Goal: Task Accomplishment & Management: Manage account settings

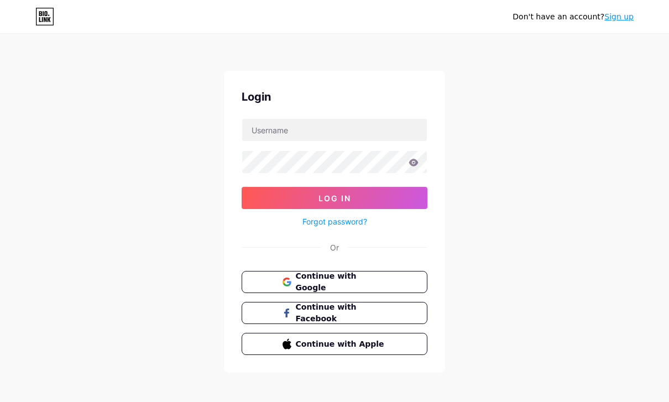
click at [261, 282] on button "Continue with Google" at bounding box center [335, 282] width 186 height 22
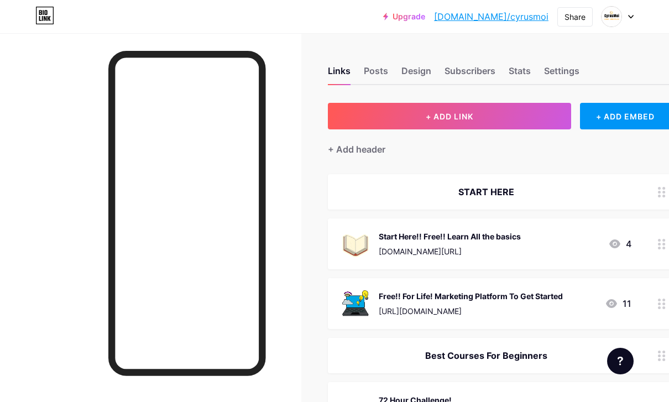
click at [421, 68] on div "Design" at bounding box center [417, 74] width 30 height 20
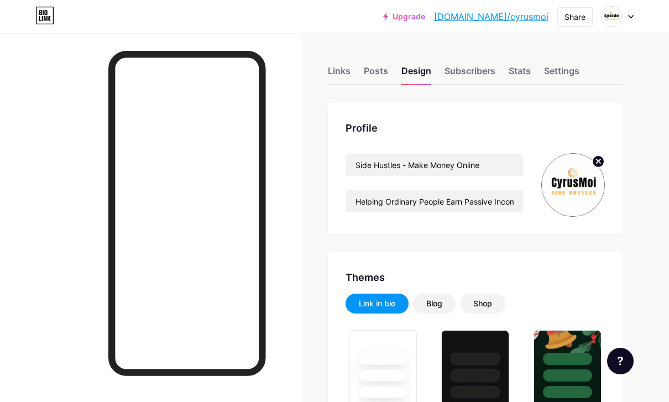
click at [371, 68] on div "Posts" at bounding box center [376, 74] width 24 height 20
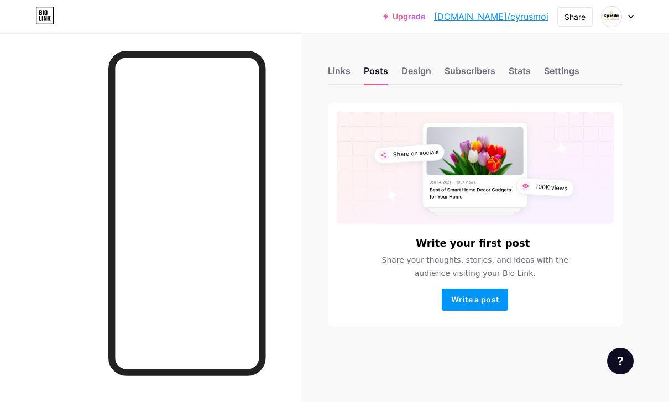
click at [336, 75] on div "Links" at bounding box center [339, 74] width 23 height 20
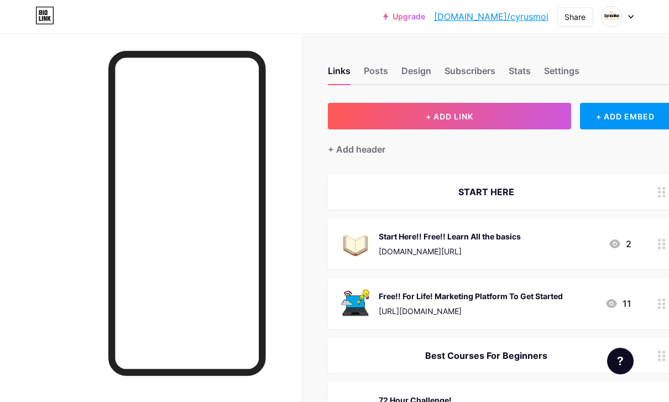
click at [413, 67] on div "Design" at bounding box center [417, 74] width 30 height 20
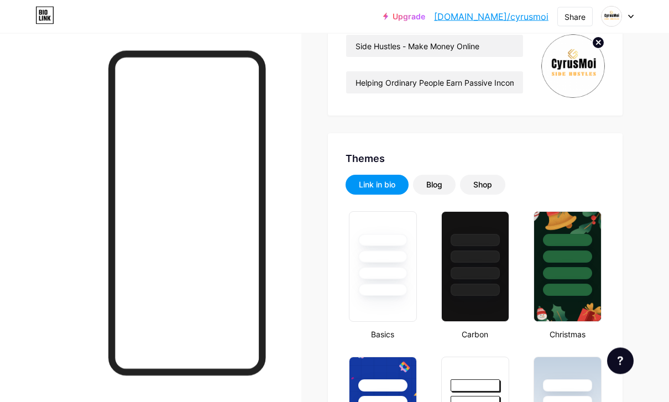
click at [432, 185] on div "Blog" at bounding box center [435, 185] width 16 height 11
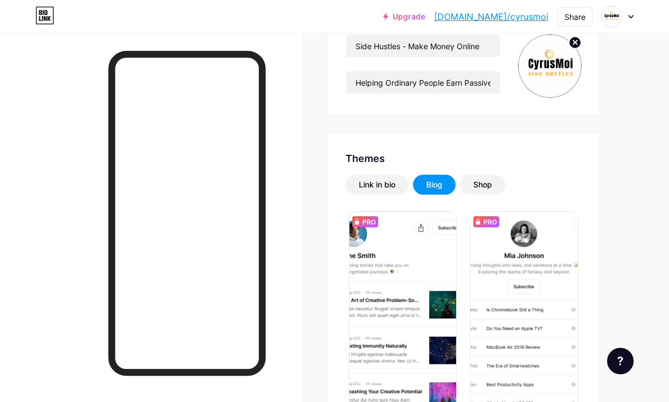
click at [472, 184] on div "Shop" at bounding box center [482, 185] width 45 height 20
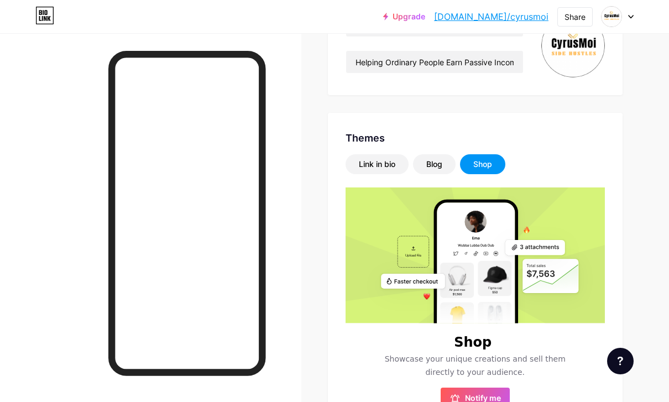
scroll to position [140, 0]
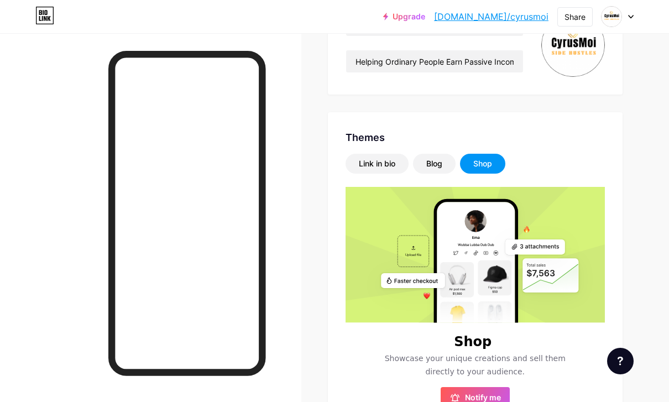
click at [364, 167] on div "Link in bio" at bounding box center [377, 163] width 37 height 11
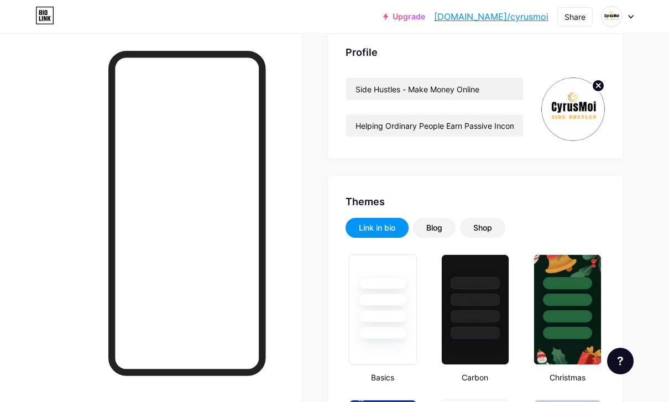
scroll to position [0, 0]
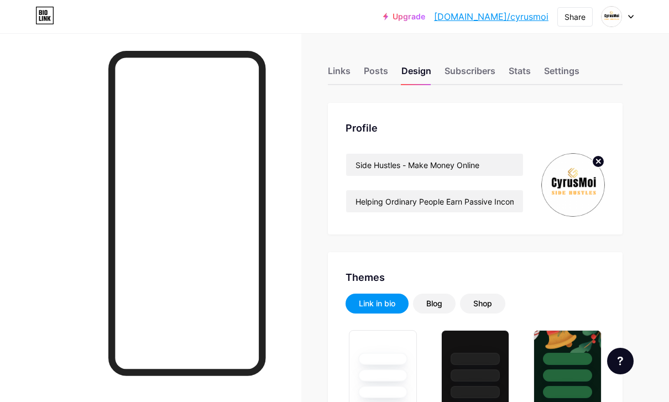
click at [563, 64] on div "Settings" at bounding box center [561, 74] width 35 height 20
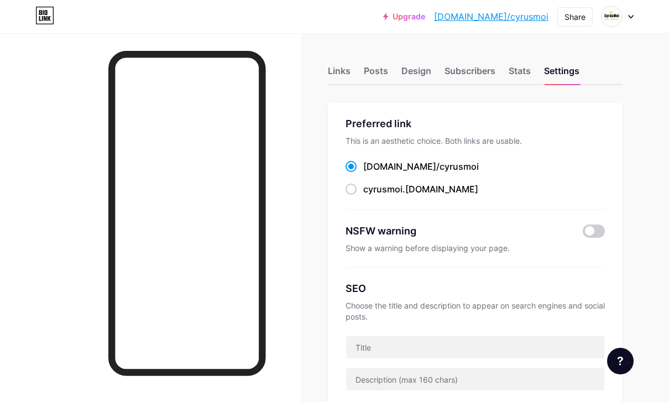
click at [630, 16] on icon at bounding box center [631, 16] width 4 height 3
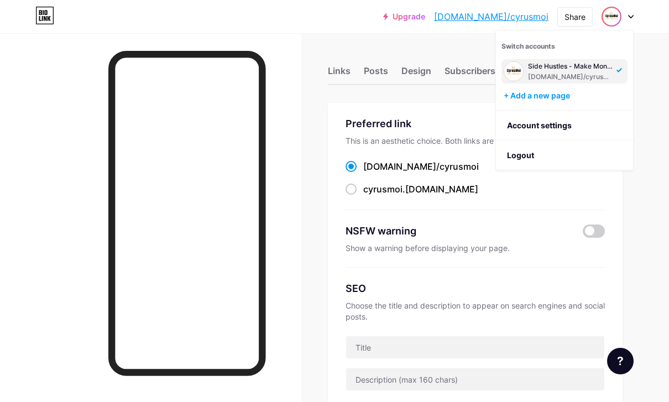
click at [579, 126] on link "Account settings" at bounding box center [564, 126] width 137 height 30
